Goal: Information Seeking & Learning: Learn about a topic

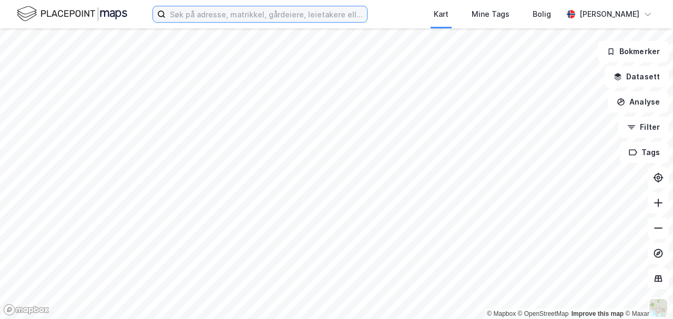
click at [195, 14] on input at bounding box center [267, 14] width 202 height 16
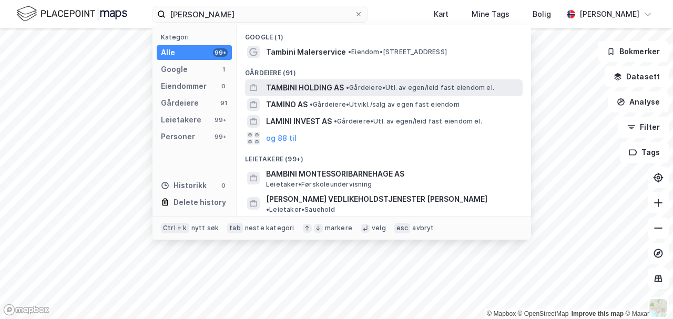
click at [306, 86] on span "TAMBINI HOLDING AS" at bounding box center [305, 88] width 78 height 13
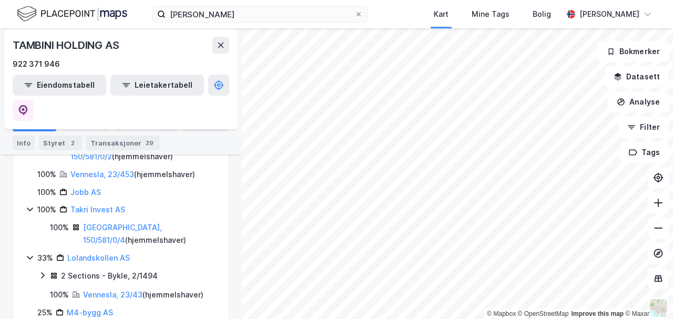
scroll to position [147, 0]
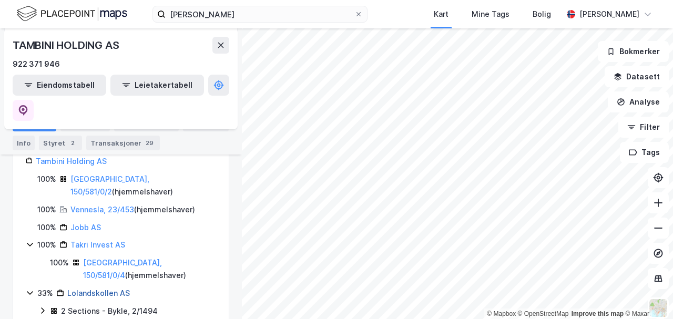
click at [114, 289] on link "Lolandskollen AS" at bounding box center [98, 293] width 63 height 9
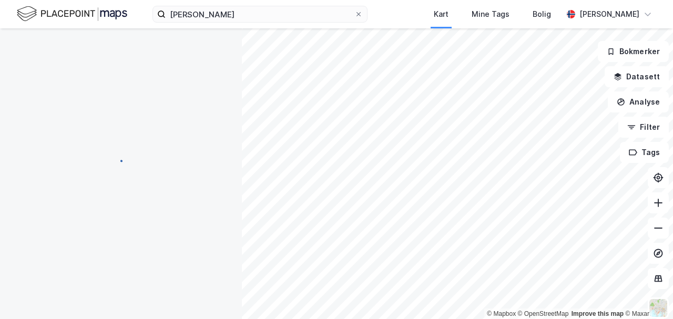
scroll to position [0, 0]
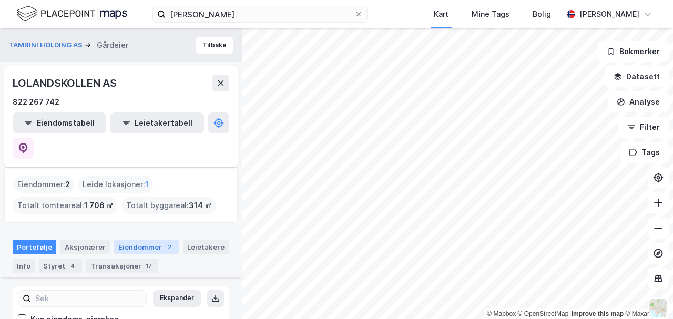
click at [133, 240] on div "Eiendommer 2" at bounding box center [146, 247] width 65 height 15
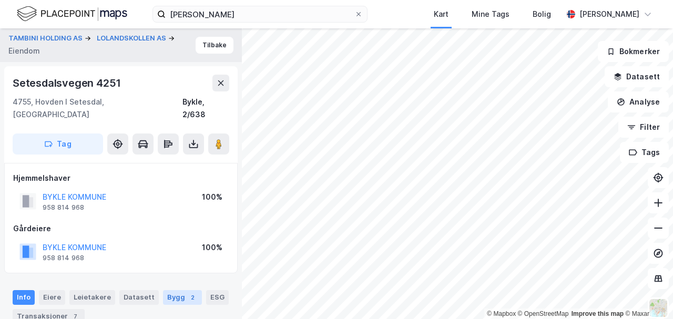
click at [174, 290] on div "Bygg 2" at bounding box center [182, 297] width 39 height 15
click at [65, 37] on button "TAMBINI HOLDING AS" at bounding box center [46, 38] width 76 height 11
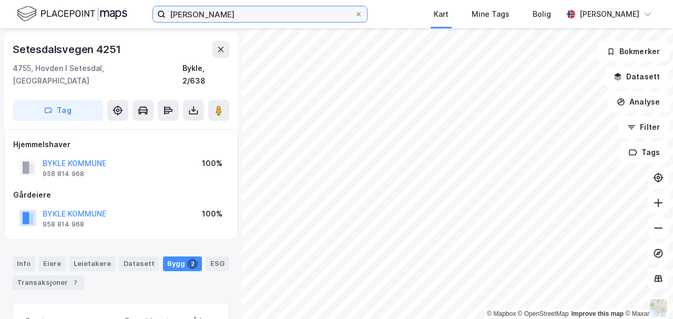
click at [226, 9] on input "[PERSON_NAME]" at bounding box center [260, 14] width 189 height 16
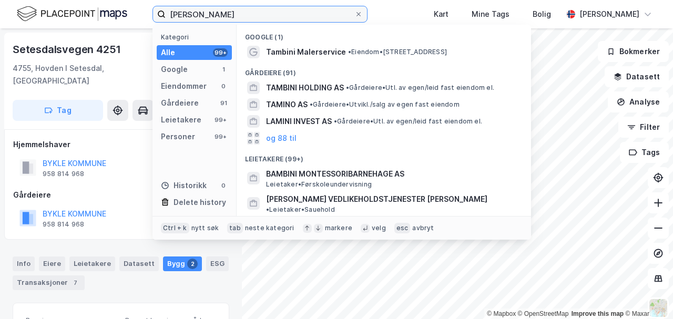
drag, startPoint x: 226, startPoint y: 12, endPoint x: 114, endPoint y: 16, distance: 112.2
click at [117, 16] on div "[PERSON_NAME] Kategori Alle 99+ Google 1 Eiendommer 0 Gårdeiere 91 Leietakere 9…" at bounding box center [336, 14] width 673 height 28
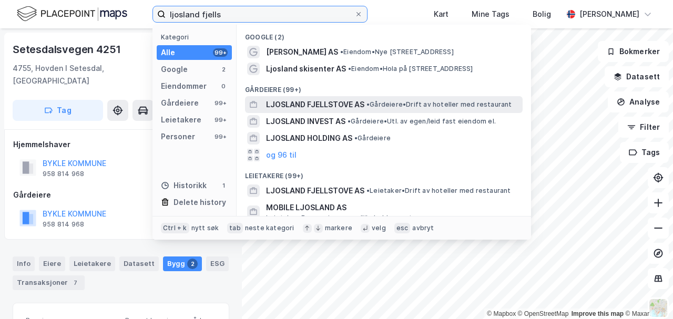
type input "ljosland fjells"
click at [334, 104] on span "LJOSLAND FJELLSTOVE AS" at bounding box center [315, 104] width 98 height 13
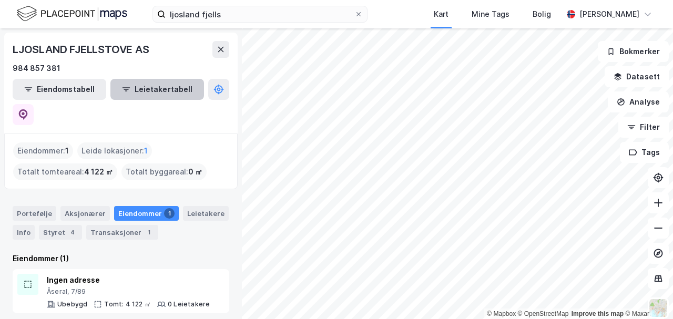
click at [143, 88] on button "Leietakertabell" at bounding box center [157, 89] width 94 height 21
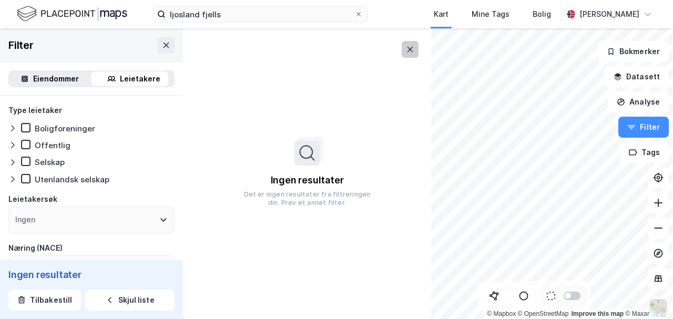
click at [409, 51] on icon at bounding box center [411, 49] width 6 height 5
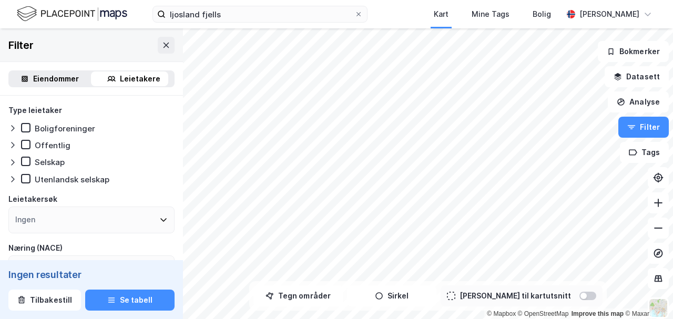
drag, startPoint x: 67, startPoint y: 78, endPoint x: 110, endPoint y: 74, distance: 43.3
click at [67, 78] on div "Eiendommer" at bounding box center [56, 79] width 46 height 13
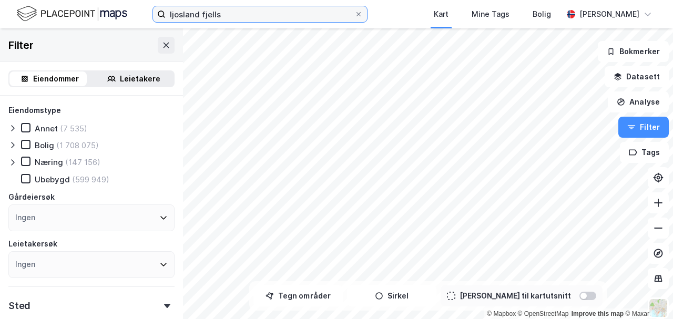
click at [247, 16] on input "ljosland fjells" at bounding box center [260, 14] width 189 height 16
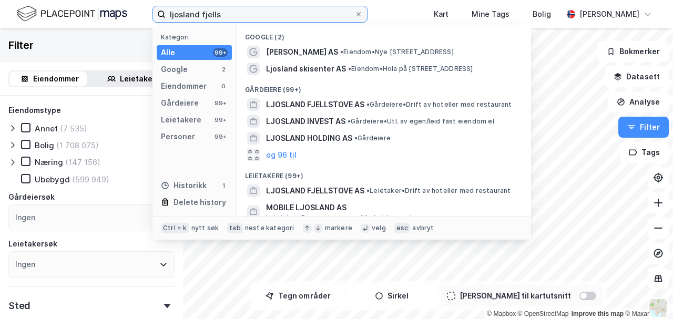
click at [230, 14] on input "ljosland fjells" at bounding box center [260, 14] width 189 height 16
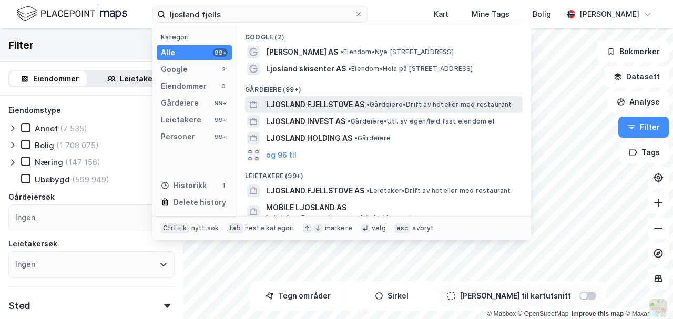
click at [321, 104] on span "LJOSLAND FJELLSTOVE AS" at bounding box center [315, 104] width 98 height 13
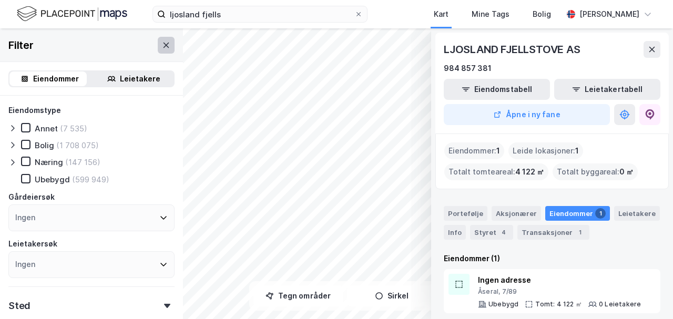
click at [163, 47] on icon at bounding box center [166, 45] width 8 height 8
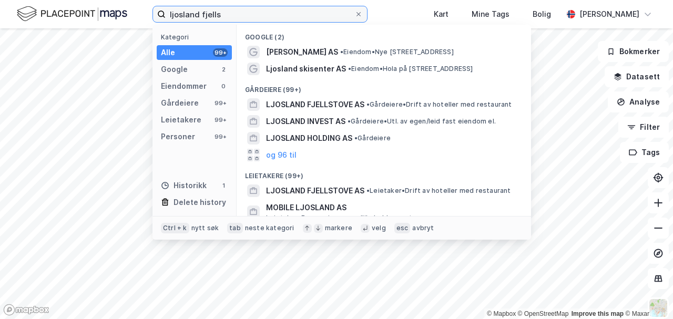
click at [238, 13] on input "ljosland fjells" at bounding box center [260, 14] width 189 height 16
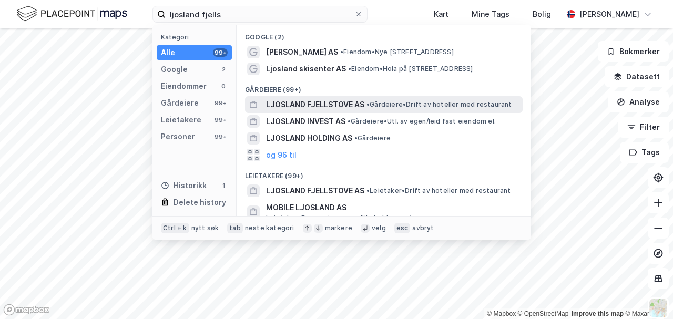
click at [308, 108] on span "LJOSLAND FJELLSTOVE AS" at bounding box center [315, 104] width 98 height 13
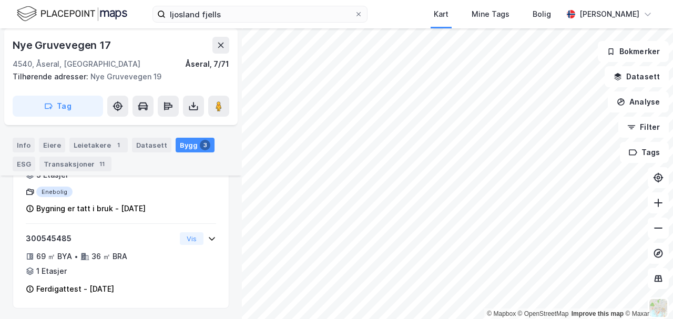
scroll to position [338, 0]
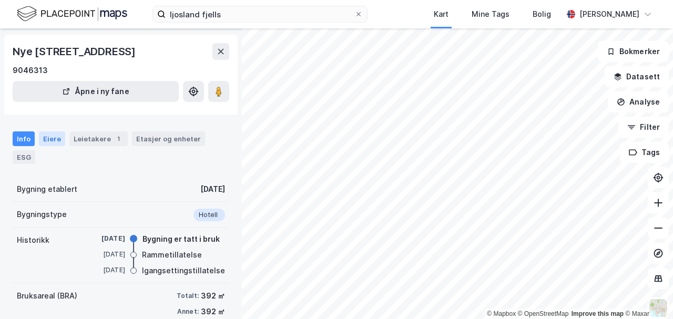
scroll to position [28, 0]
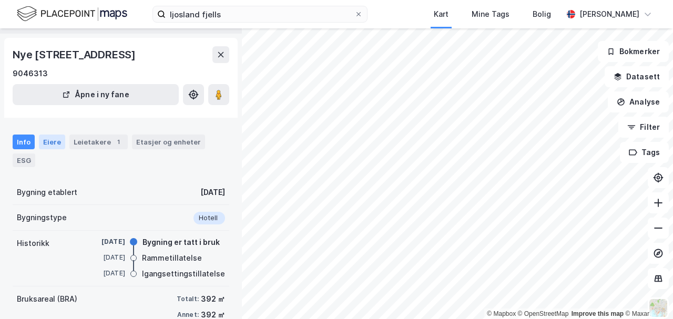
click at [51, 142] on div "Eiere" at bounding box center [52, 142] width 26 height 15
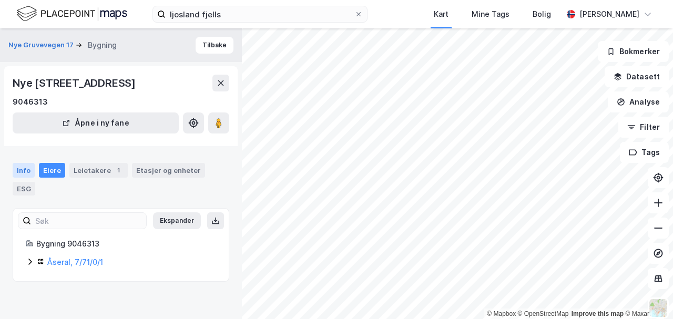
click at [28, 163] on div "Info" at bounding box center [24, 170] width 22 height 15
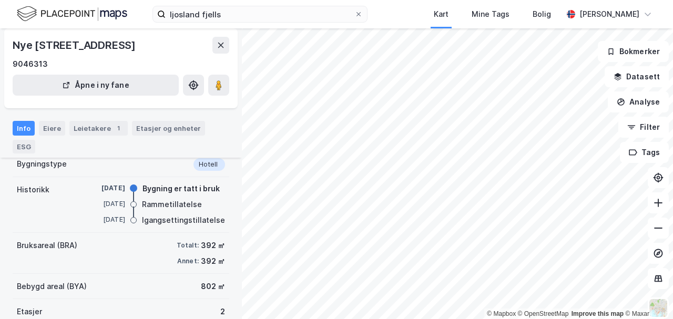
scroll to position [82, 0]
